Goal: Task Accomplishment & Management: Use online tool/utility

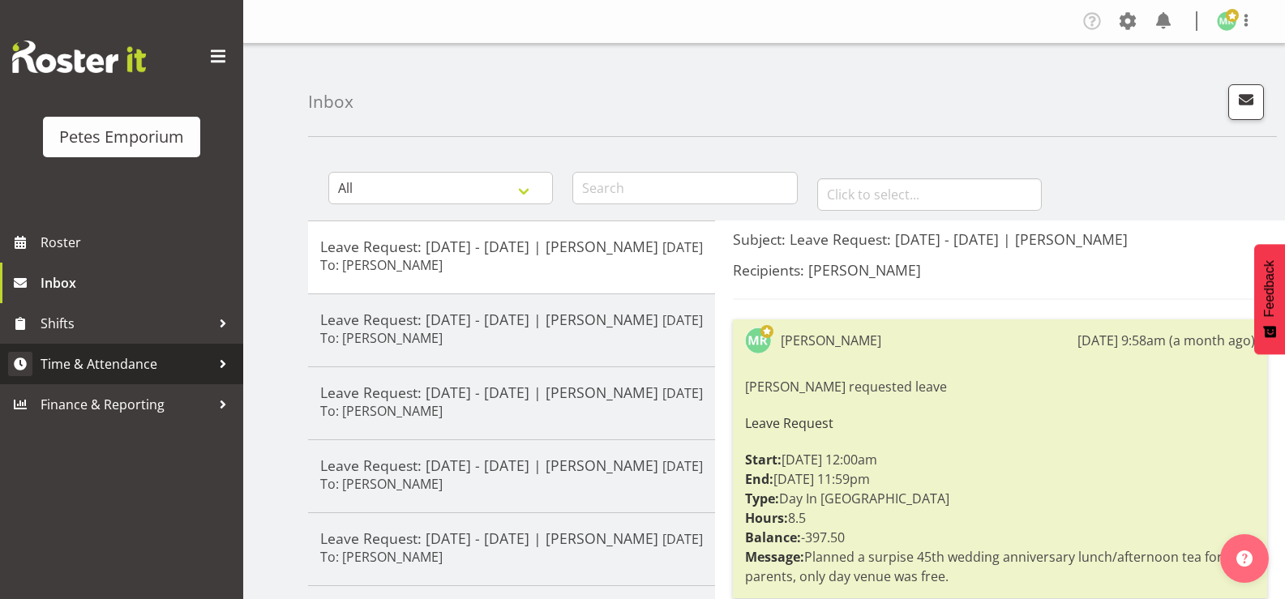
click at [85, 358] on span "Time & Attendance" at bounding box center [126, 364] width 170 height 24
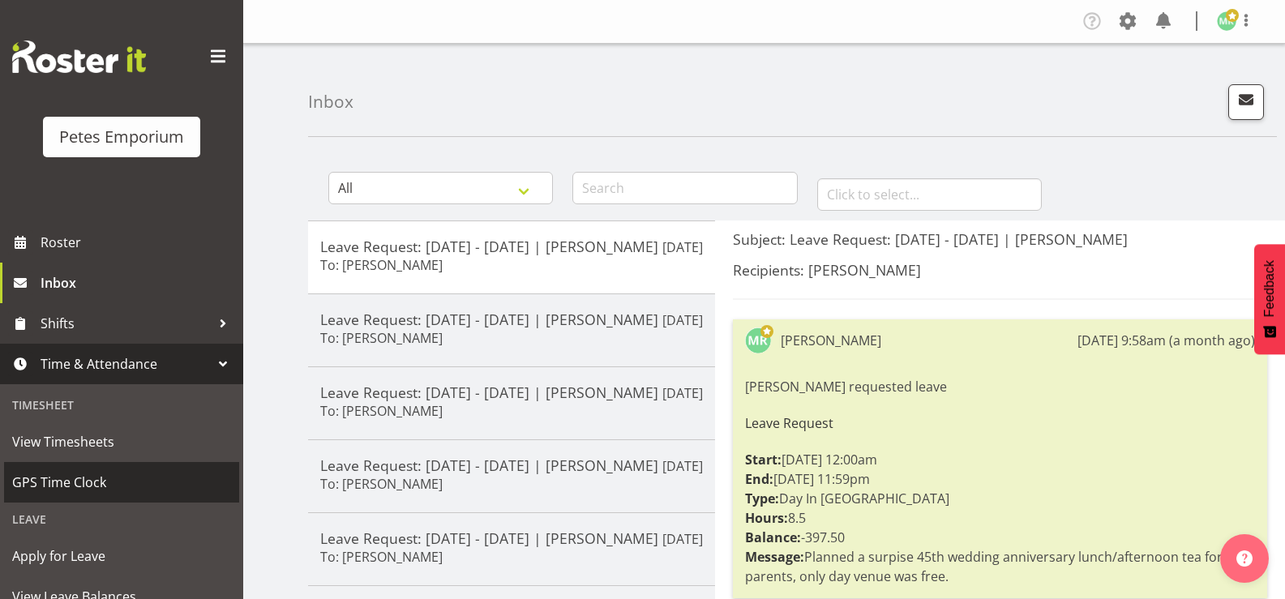
click at [71, 488] on span "GPS Time Clock" at bounding box center [121, 482] width 219 height 24
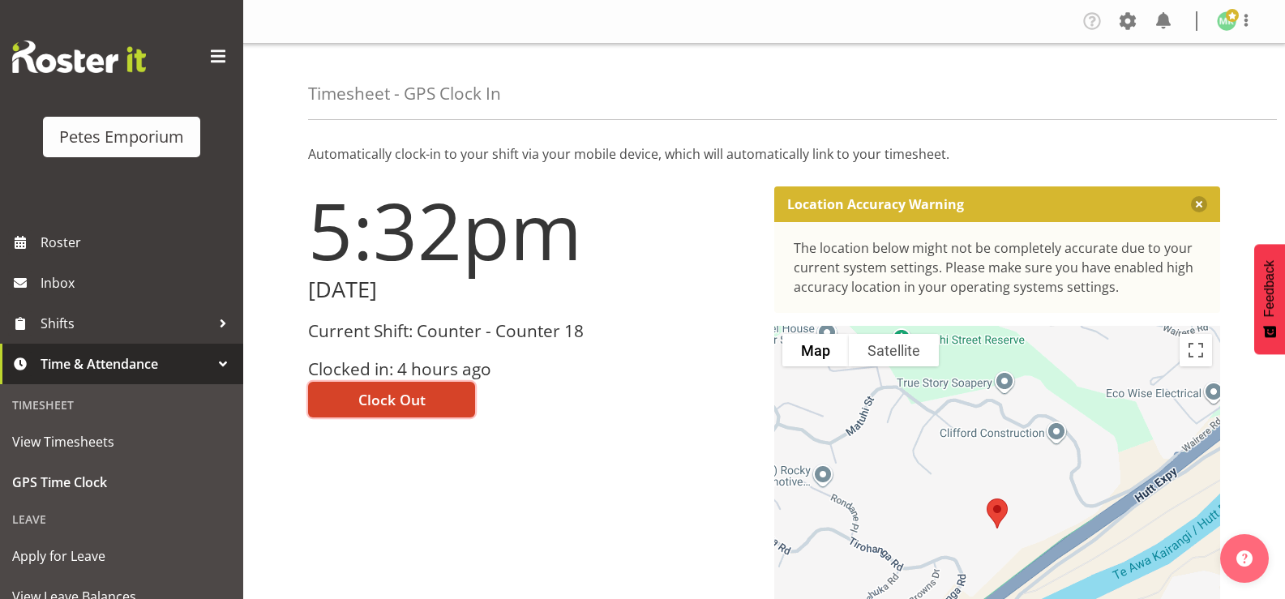
click at [446, 408] on button "Clock Out" at bounding box center [391, 400] width 167 height 36
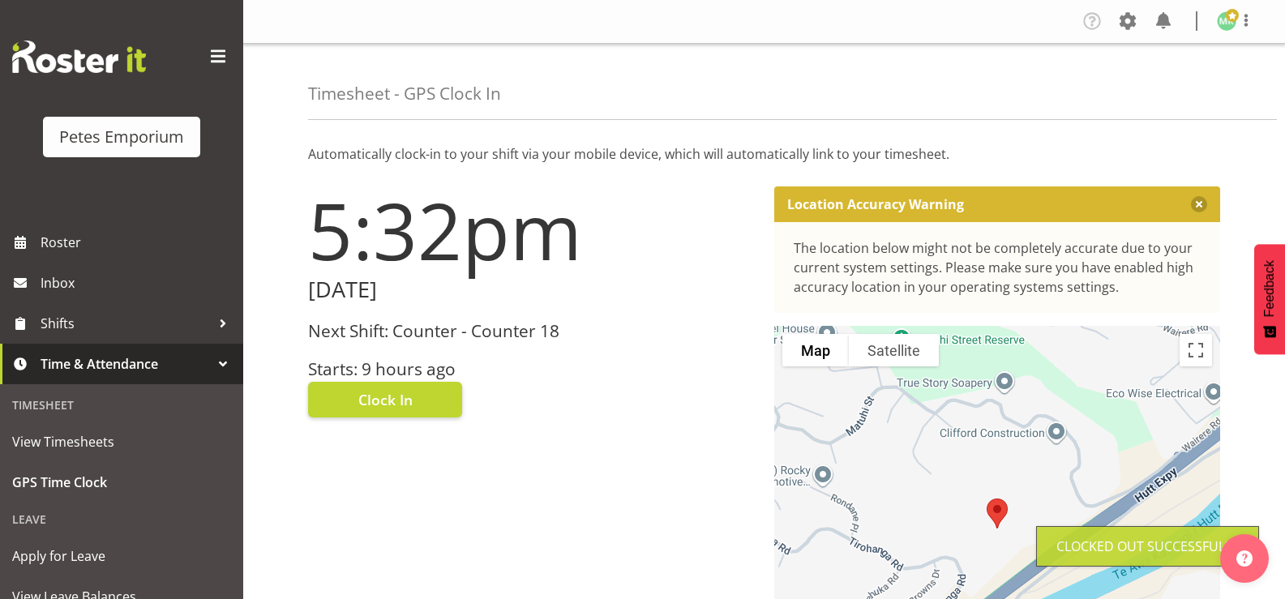
click at [1229, 19] on span at bounding box center [1232, 15] width 13 height 13
click at [1201, 85] on link "Log Out" at bounding box center [1179, 85] width 156 height 29
